Goal: Information Seeking & Learning: Learn about a topic

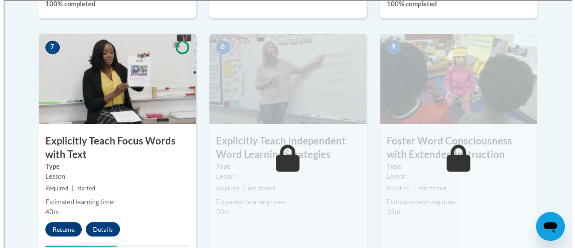
scroll to position [778, 0]
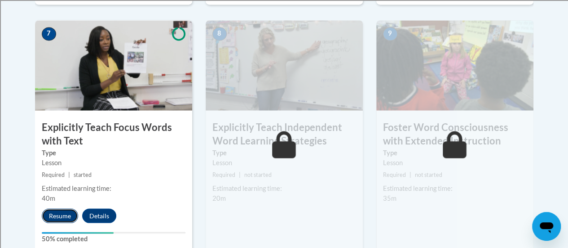
click at [67, 219] on button "Resume" at bounding box center [60, 215] width 36 height 14
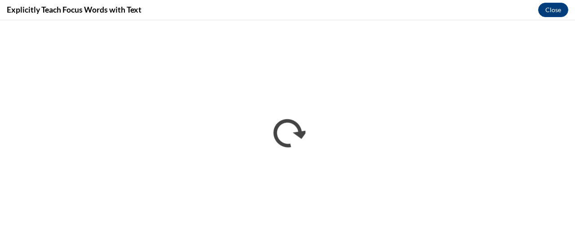
scroll to position [0, 0]
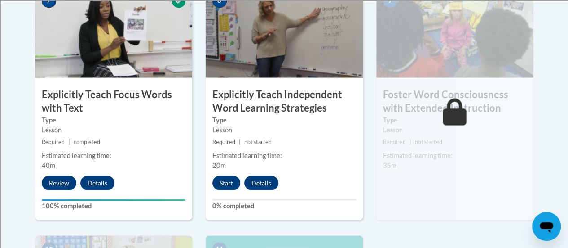
scroll to position [811, 0]
